Goal: Task Accomplishment & Management: Complete application form

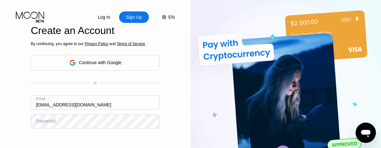
type input "[EMAIL_ADDRESS][DOMAIN_NAME]"
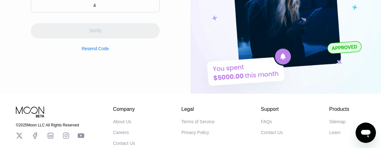
scroll to position [95, 0]
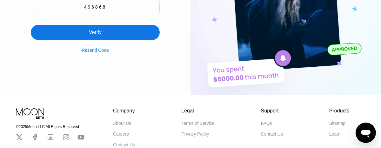
type input "496868"
click at [95, 29] on div "Verify" at bounding box center [95, 32] width 129 height 15
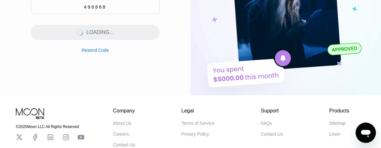
scroll to position [0, 0]
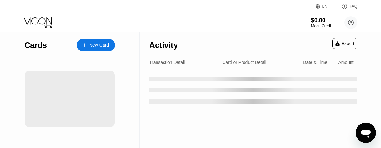
click at [96, 45] on div "New Card" at bounding box center [99, 45] width 20 height 5
